Goal: Communication & Community: Answer question/provide support

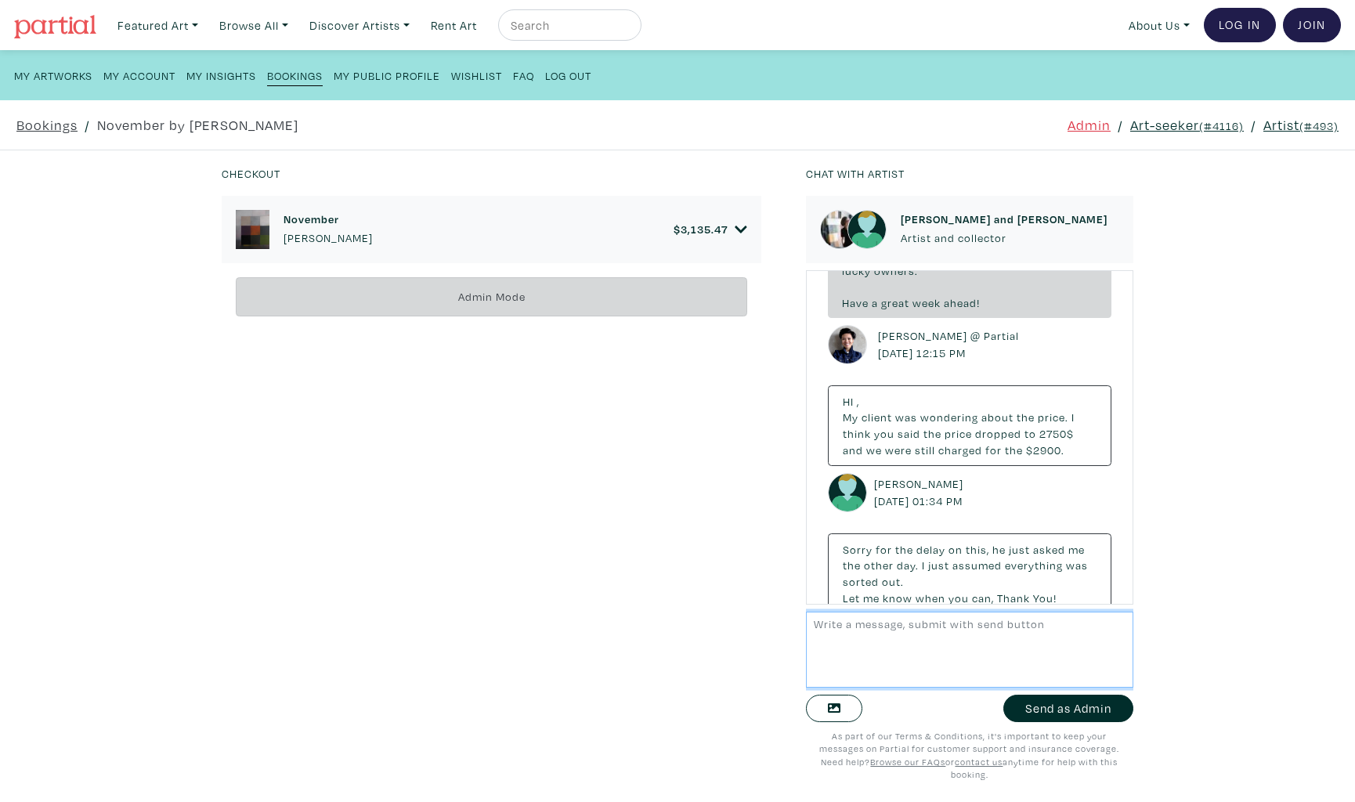
scroll to position [7385, 0]
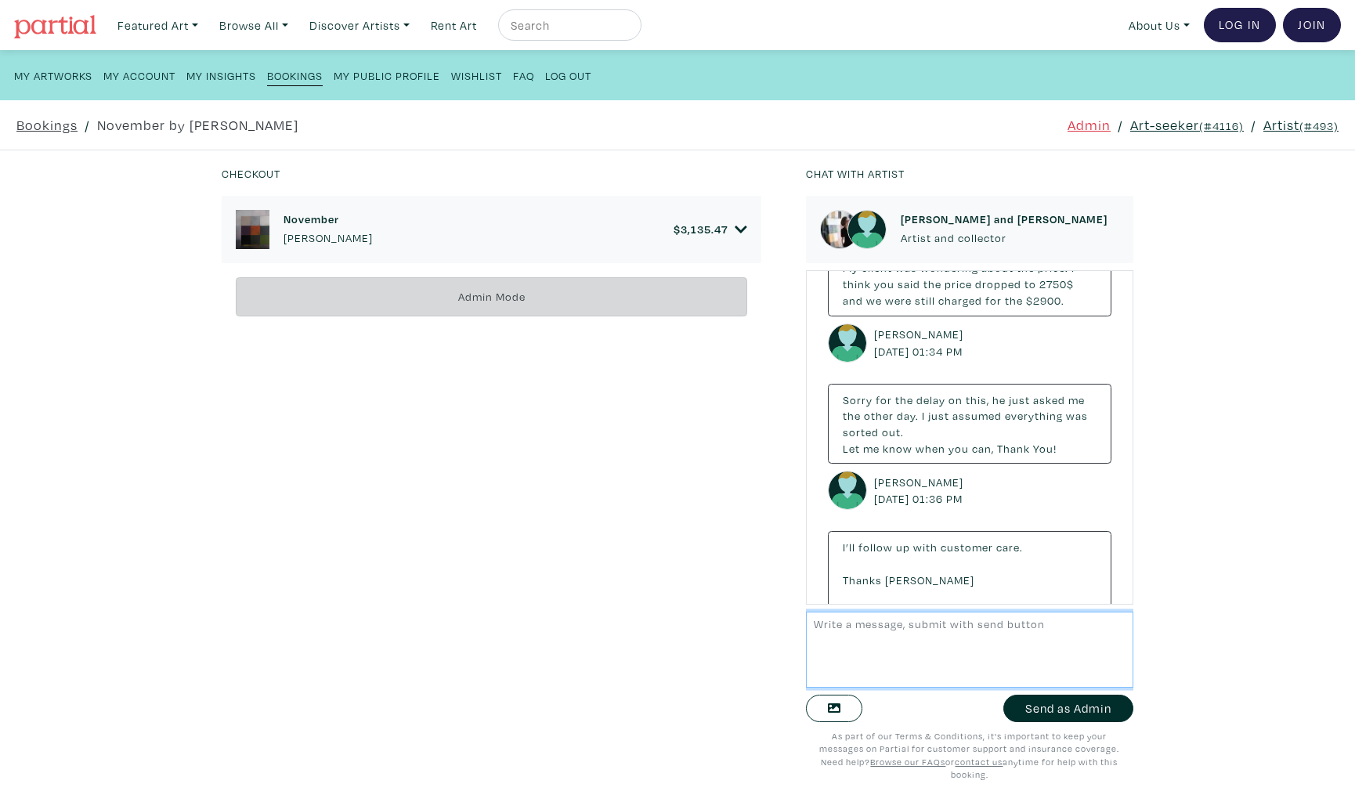
click at [922, 663] on textarea at bounding box center [969, 650] width 327 height 76
click at [899, 648] on textarea "Hi [PERSON_NAME]," at bounding box center [969, 650] width 327 height 76
click at [873, 628] on textarea "Hi [PERSON_NAME]! [PERSON_NAME] here – I just spoke with [PERSON_NAME] and we s…" at bounding box center [969, 650] width 327 height 76
click at [861, 657] on textarea "Hi [PERSON_NAME], [PERSON_NAME] here – I just spoke with [PERSON_NAME] and we s…" at bounding box center [969, 650] width 327 height 76
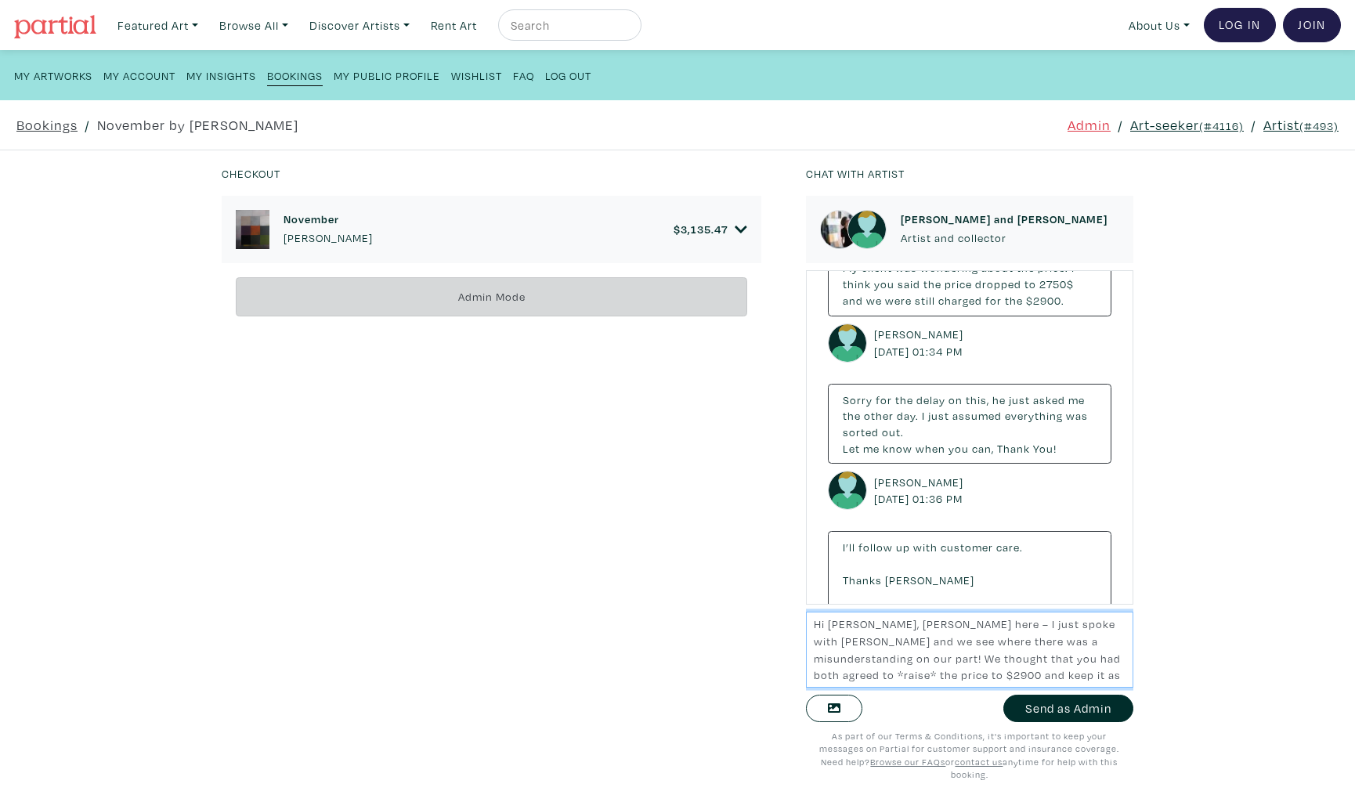
scroll to position [11, 0]
click at [871, 667] on textarea "Hi [PERSON_NAME], [PERSON_NAME] here – I just spoke with [PERSON_NAME] and we s…" at bounding box center [969, 650] width 327 height 76
click at [1010, 679] on textarea "Hi [PERSON_NAME], [PERSON_NAME] here – I just spoke with [PERSON_NAME] and we s…" at bounding box center [969, 650] width 327 height 76
click at [958, 676] on textarea "Hi [PERSON_NAME], [PERSON_NAME] here – I just spoke with [PERSON_NAME] and we s…" at bounding box center [969, 650] width 327 height 76
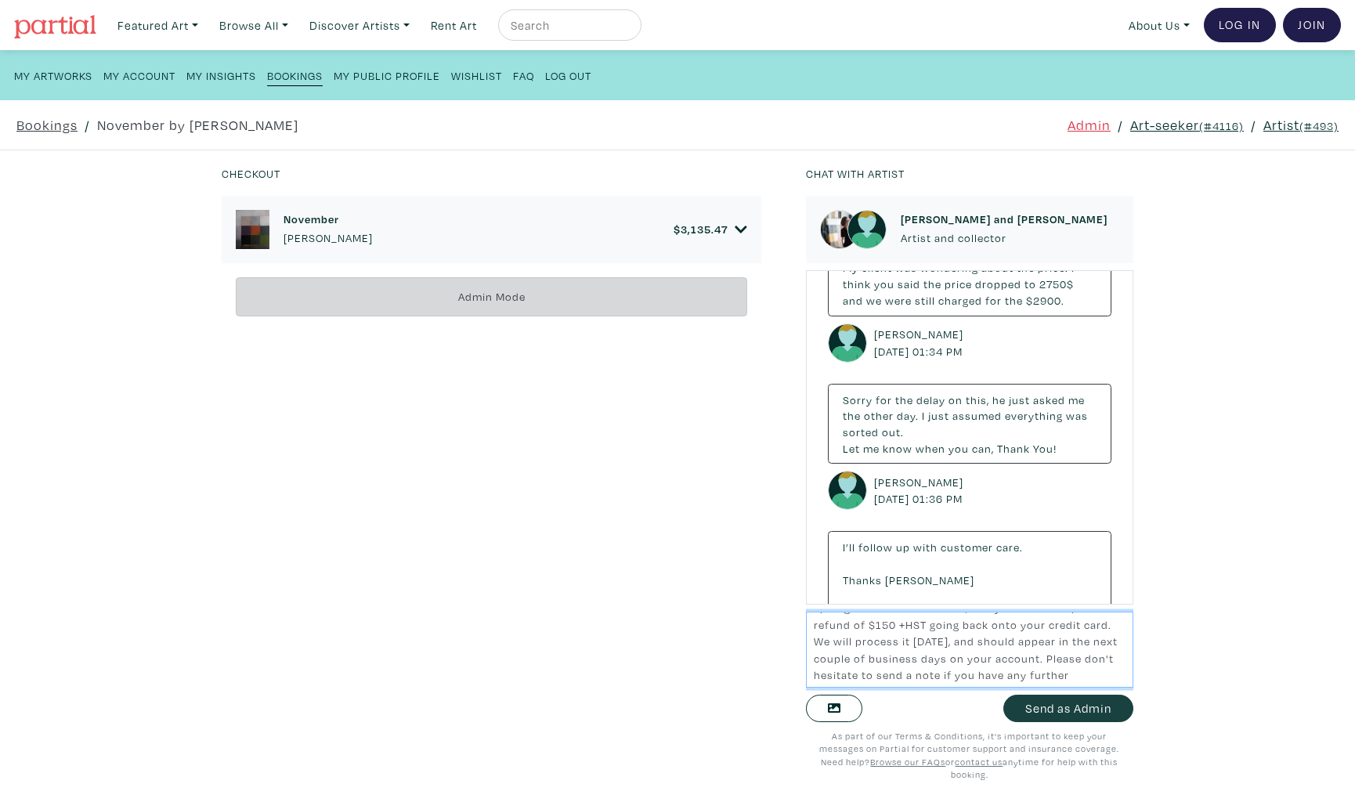
type textarea "Hi [PERSON_NAME], [PERSON_NAME] here – I just spoke with [PERSON_NAME] and we s…"
click at [1057, 709] on button "Send as Admin" at bounding box center [1068, 708] width 130 height 27
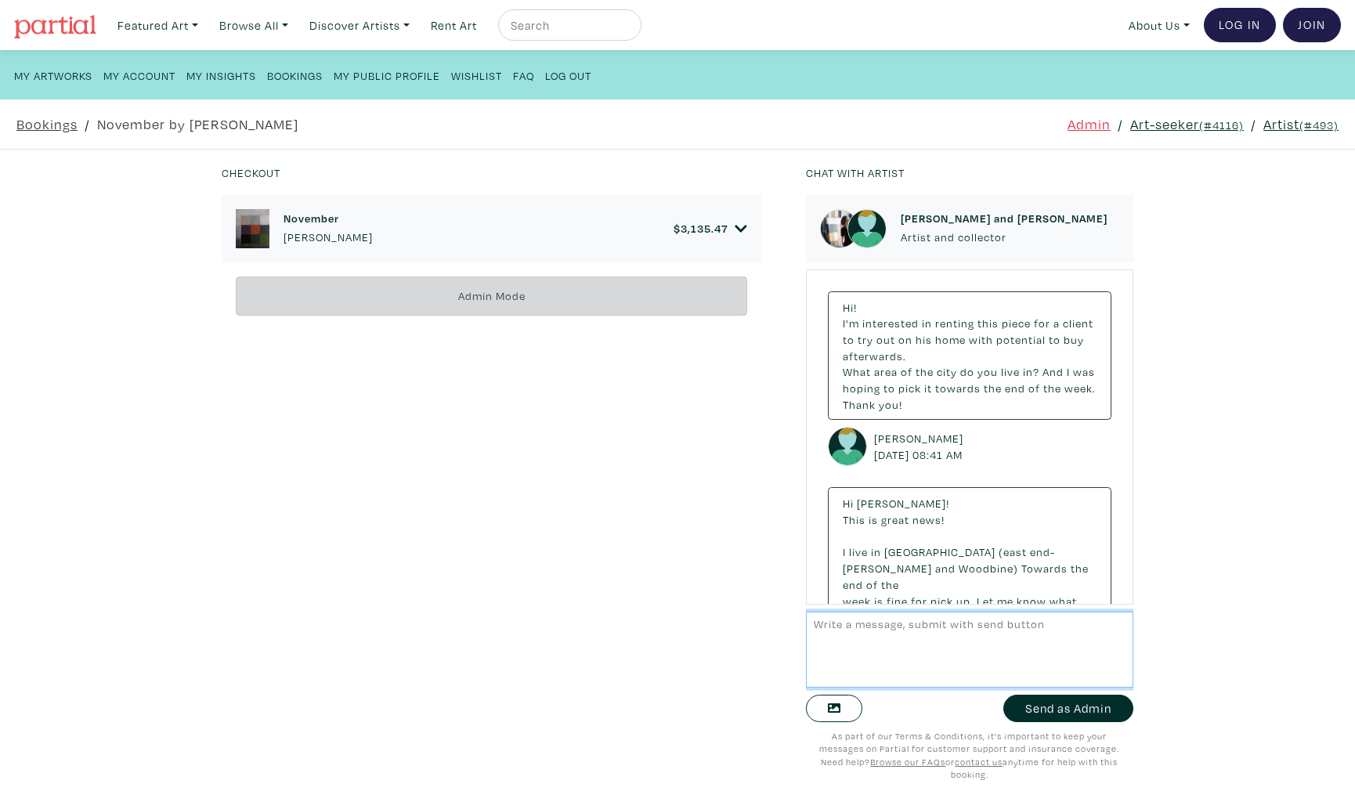
scroll to position [7694, 0]
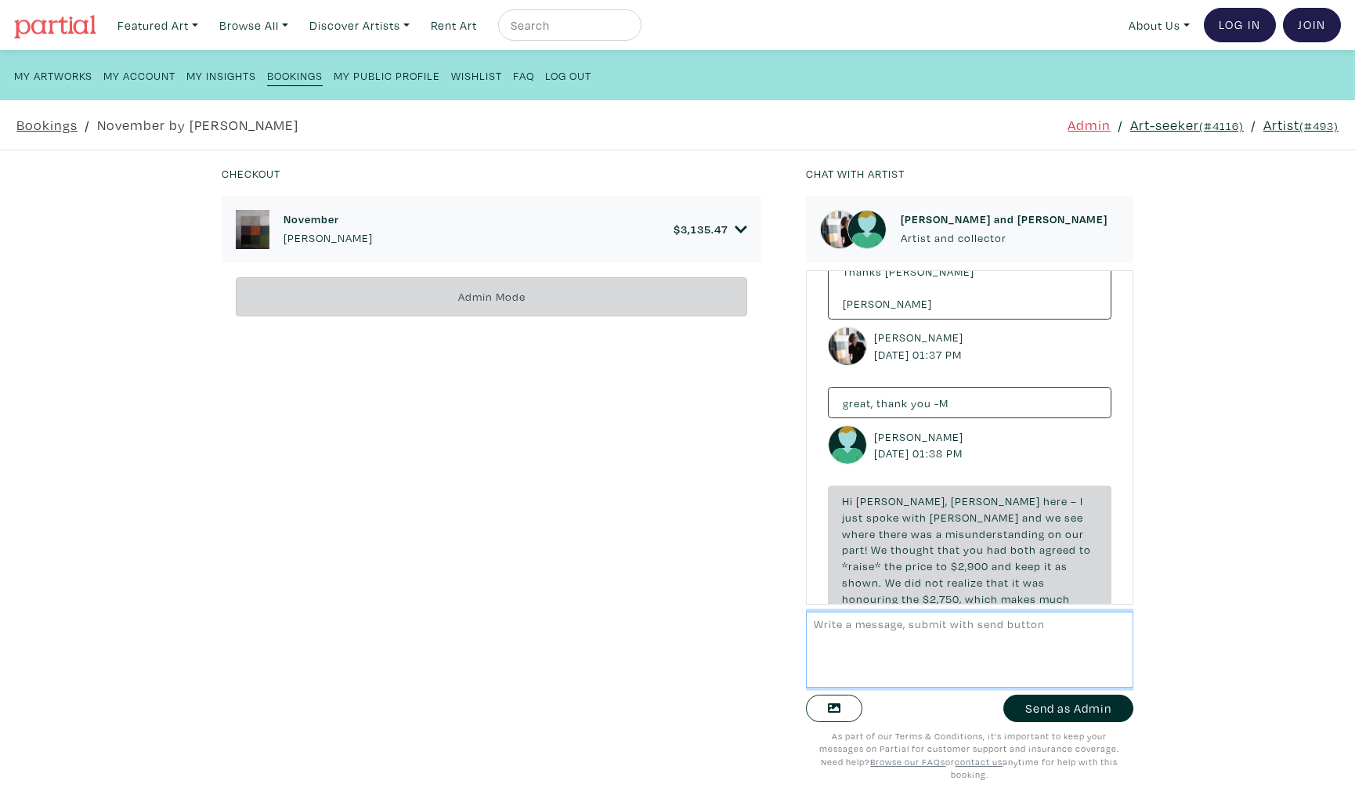
click at [843, 658] on textarea at bounding box center [969, 650] width 327 height 76
type textarea "U"
type textarea "The refund has been processed"
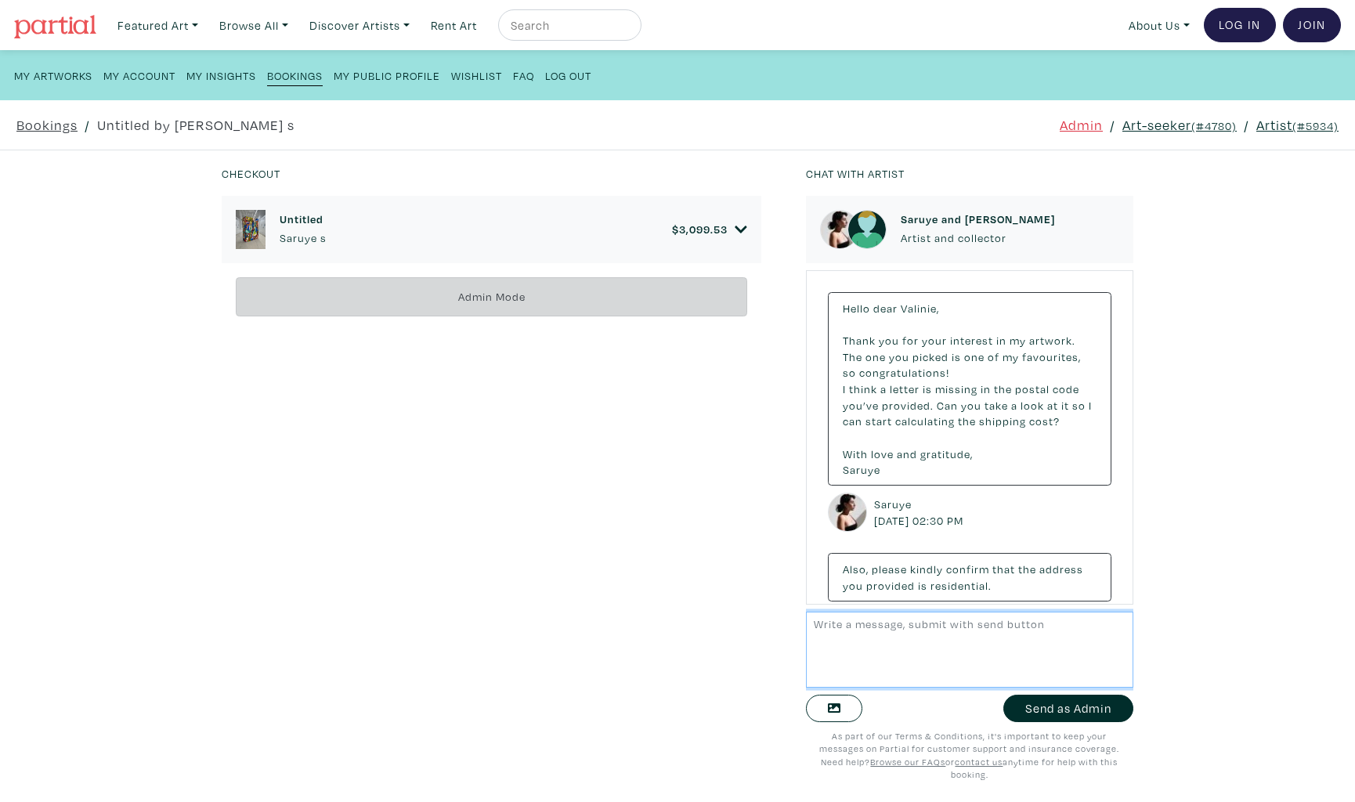
scroll to position [451, 0]
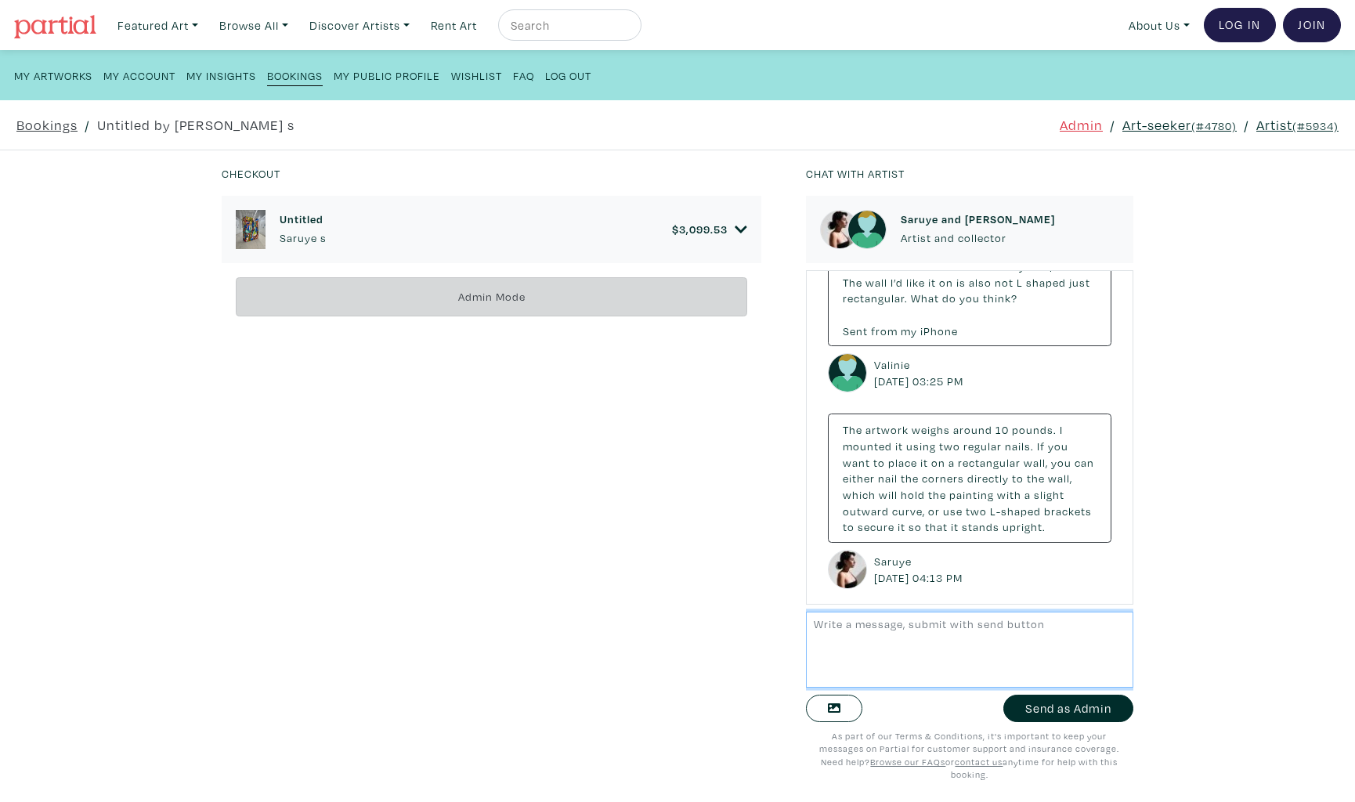
click at [912, 647] on textarea at bounding box center [969, 650] width 327 height 76
click at [870, 640] on textarea "Hi Valinie and Saruye – hope you both had a great weekend! Valinie, let us know…" at bounding box center [969, 650] width 327 height 76
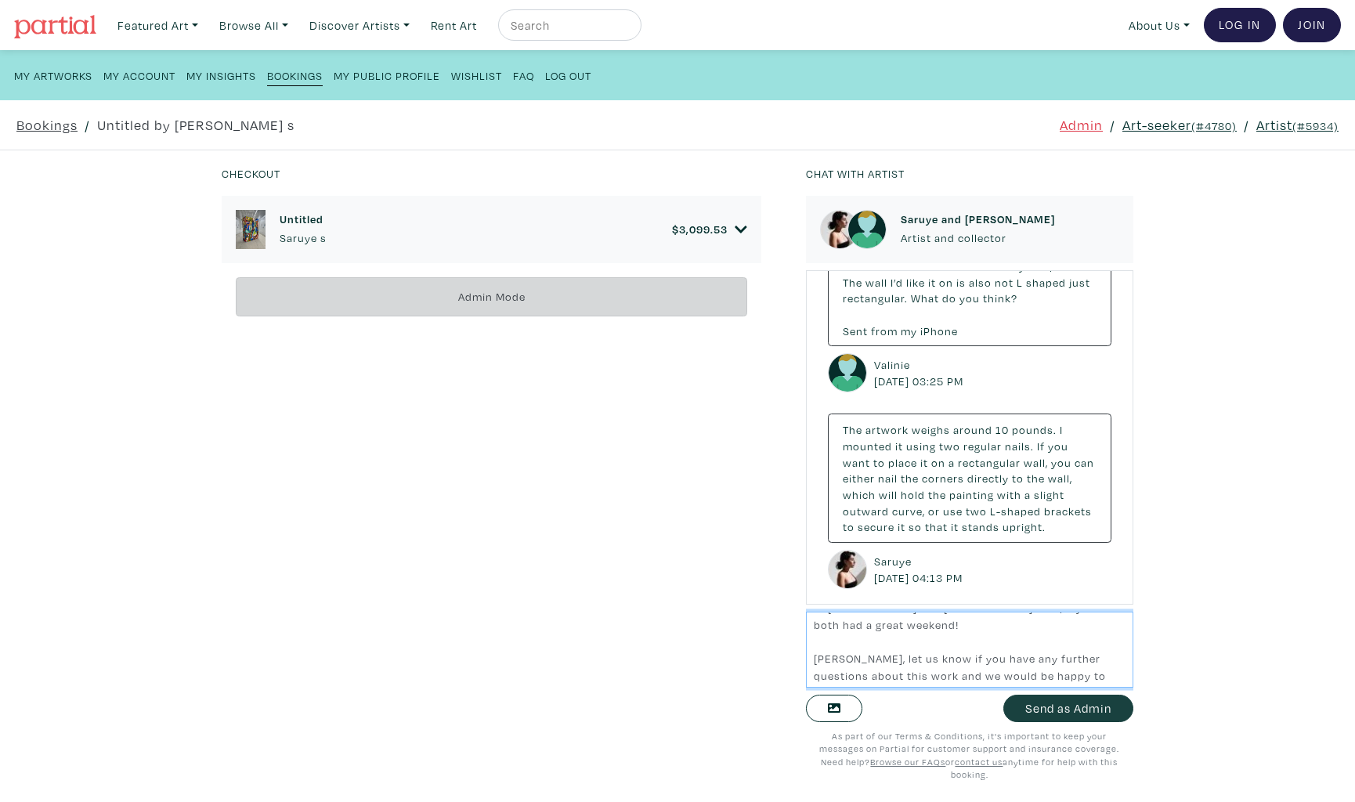
type textarea "Hi Valinie and Saruye – hope you both had a great weekend! Valinie, let us know…"
click at [1106, 714] on button "Send as Admin" at bounding box center [1068, 708] width 130 height 27
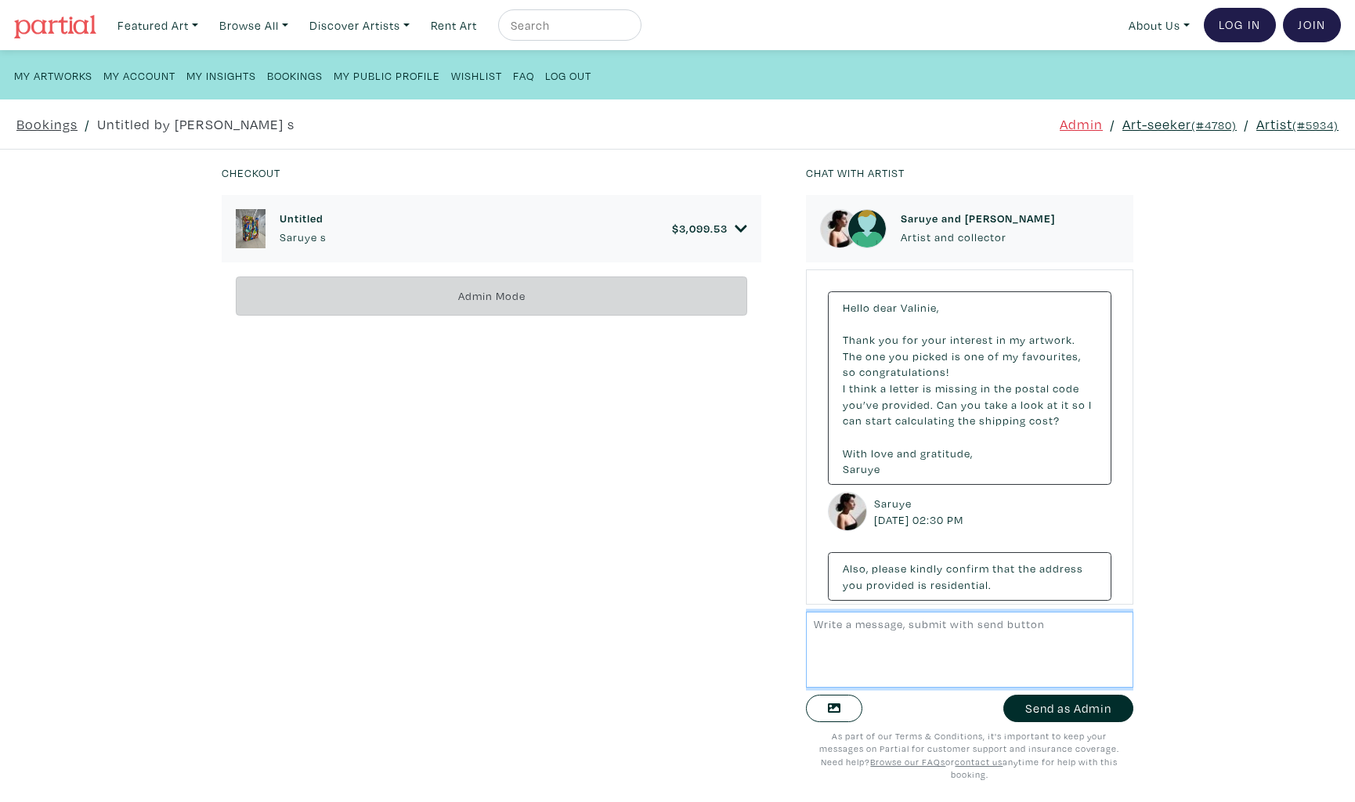
scroll to position [630, 0]
